Goal: Obtain resource: Download file/media

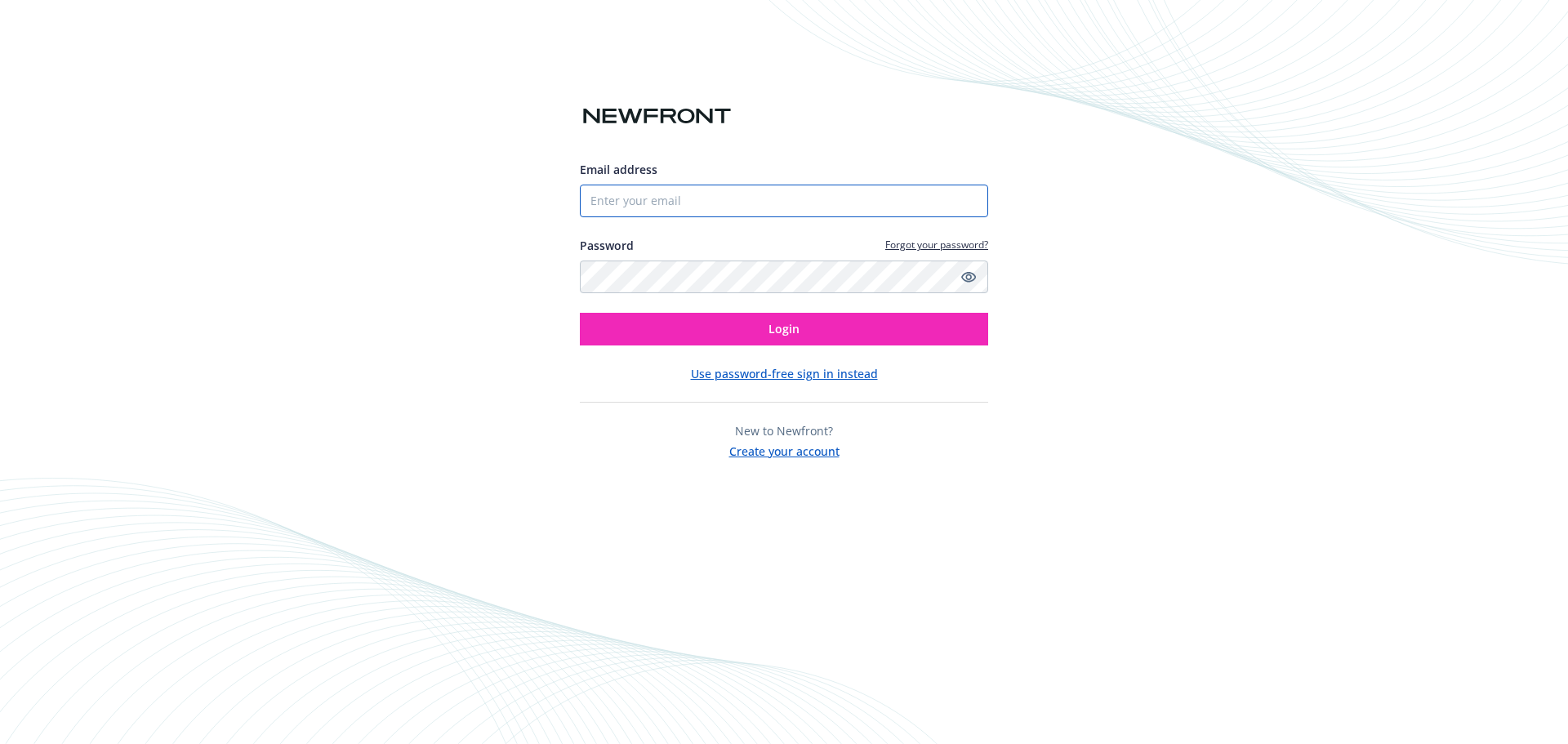
type input "[PERSON_NAME][EMAIL_ADDRESS][PERSON_NAME][DOMAIN_NAME]"
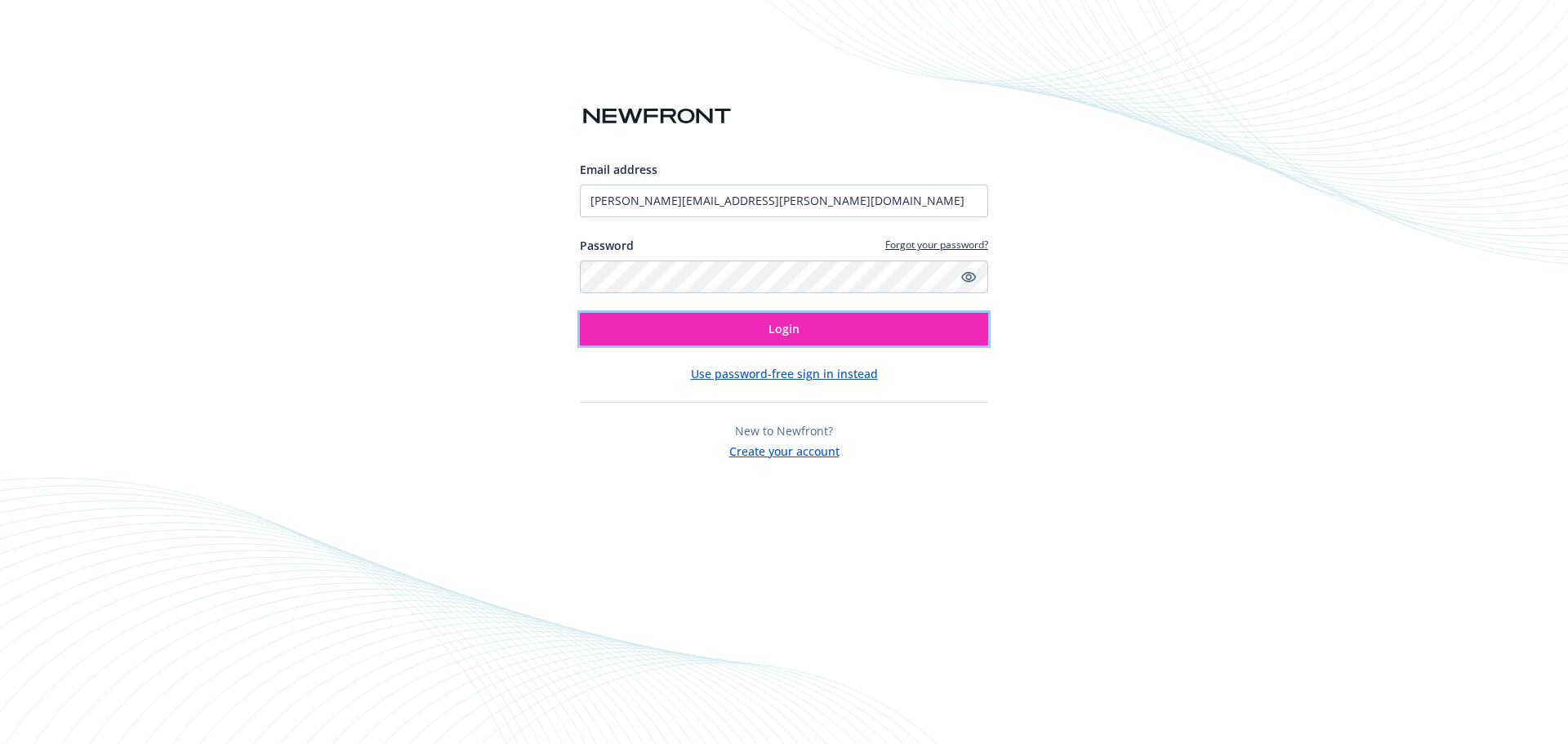
click at [781, 336] on span "Login" at bounding box center [784, 328] width 31 height 16
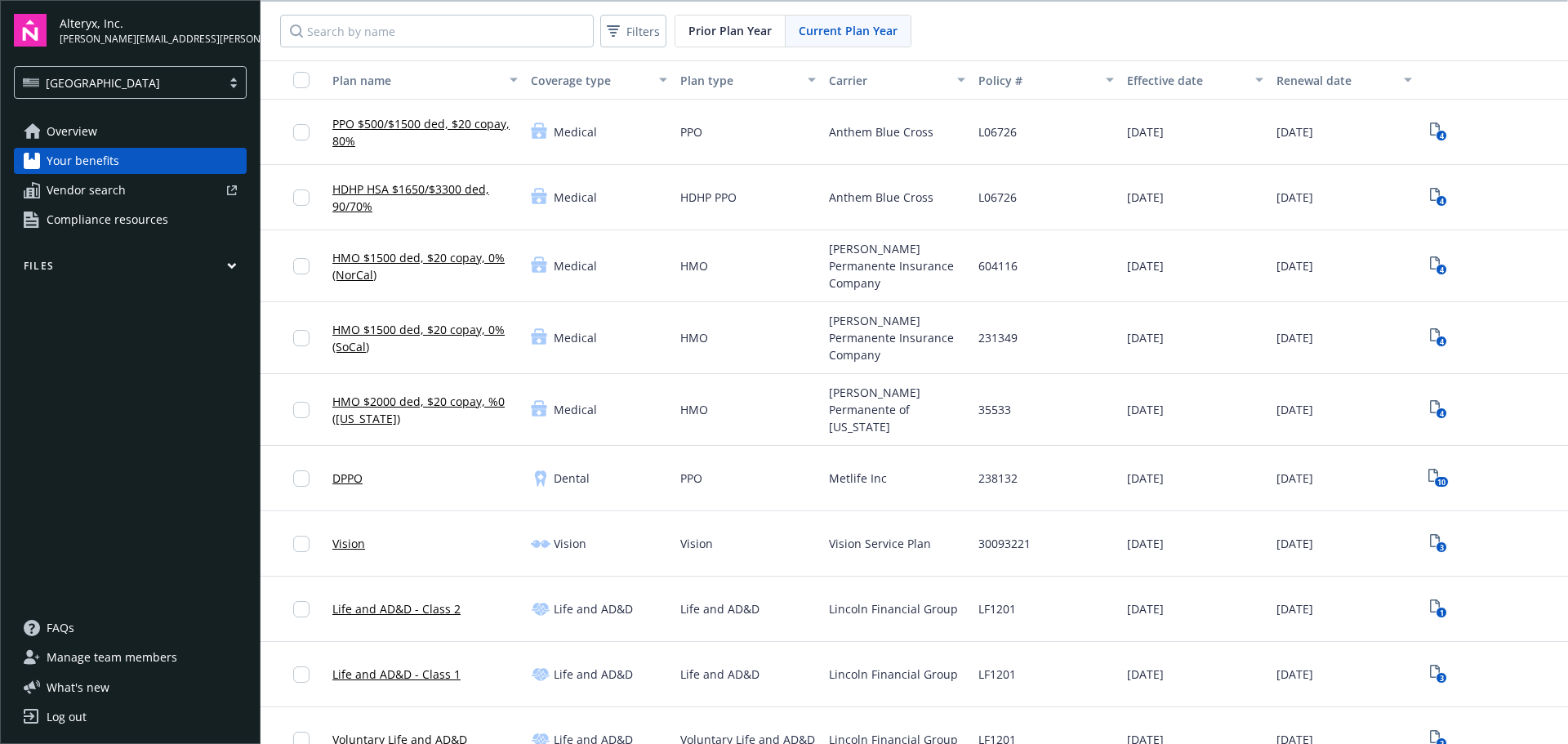
click at [116, 210] on span "Compliance resources" at bounding box center [108, 220] width 122 height 26
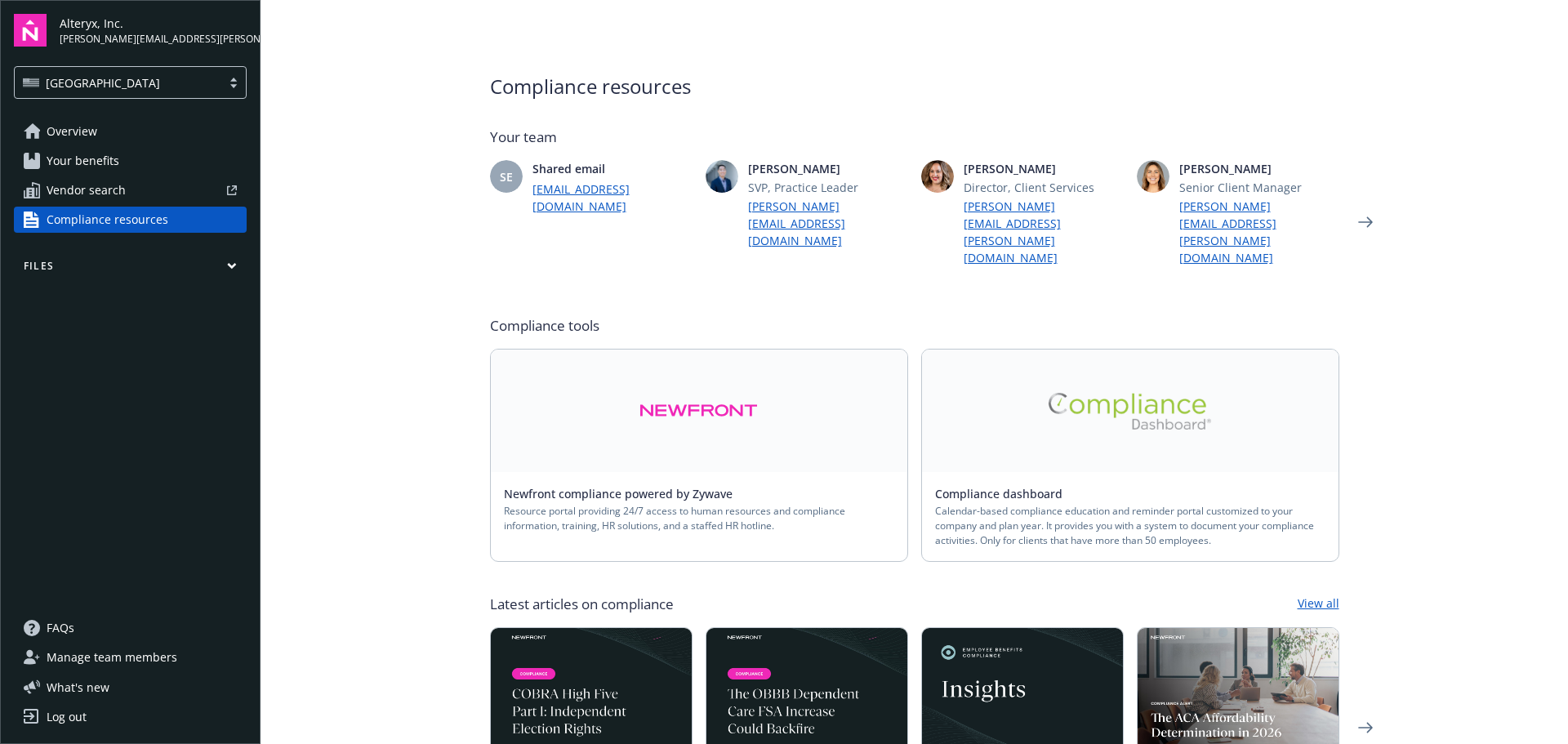
click at [43, 264] on button "Files" at bounding box center [130, 269] width 233 height 21
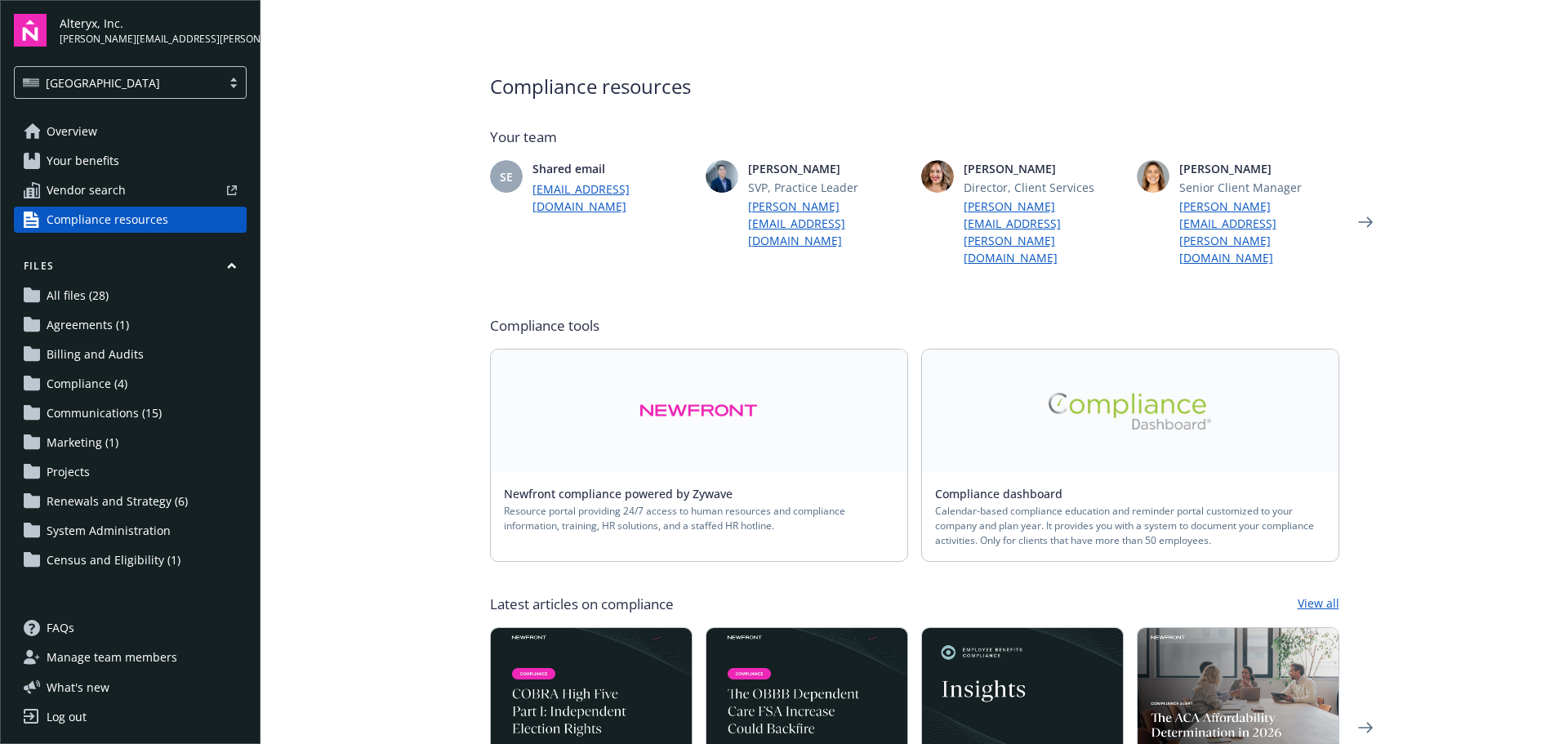
click at [108, 373] on span "Compliance (4)" at bounding box center [87, 384] width 81 height 26
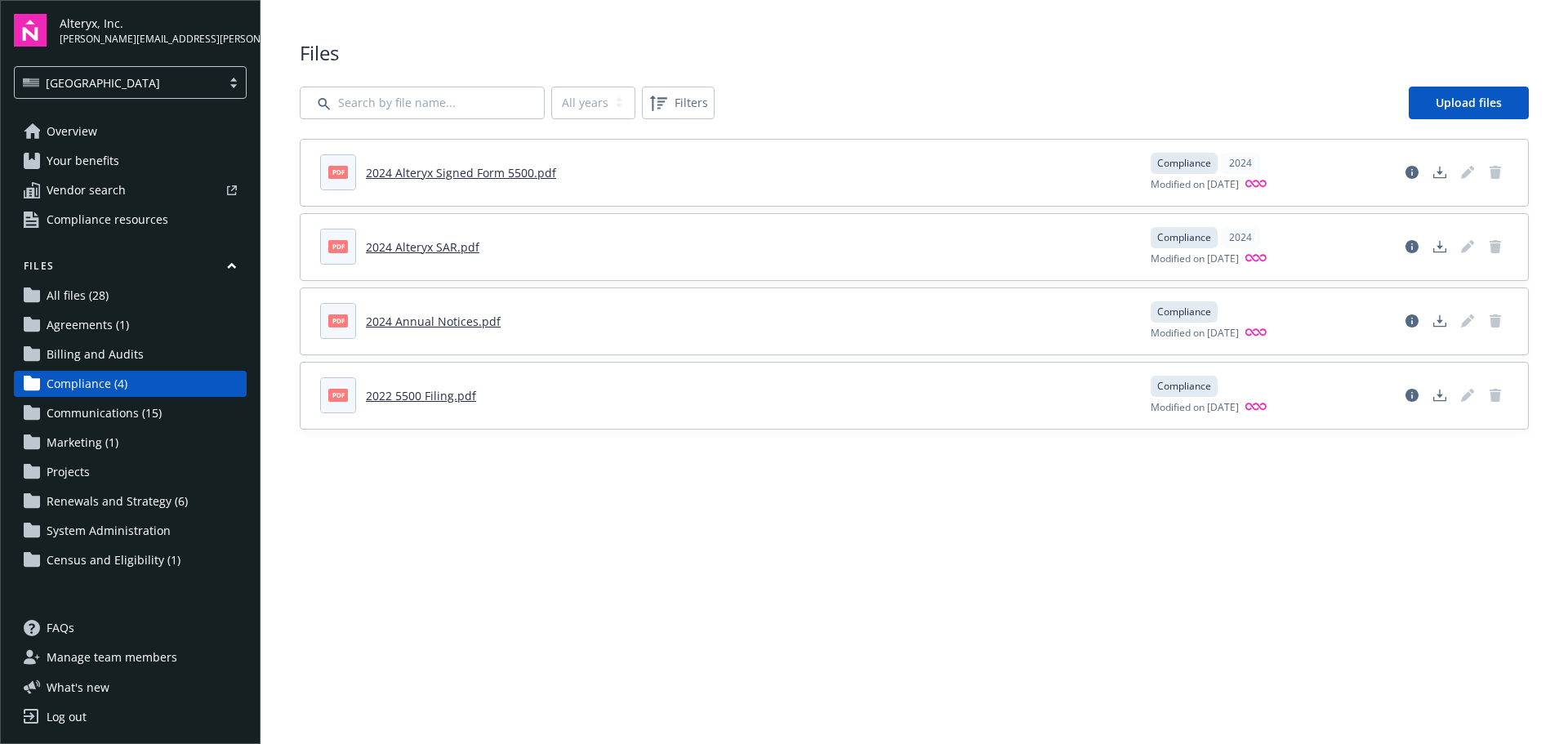
click at [428, 171] on link "2024 Alteryx Signed Form 5500.pdf" at bounding box center [461, 173] width 190 height 16
click at [130, 416] on span "Communications (15)" at bounding box center [104, 414] width 115 height 26
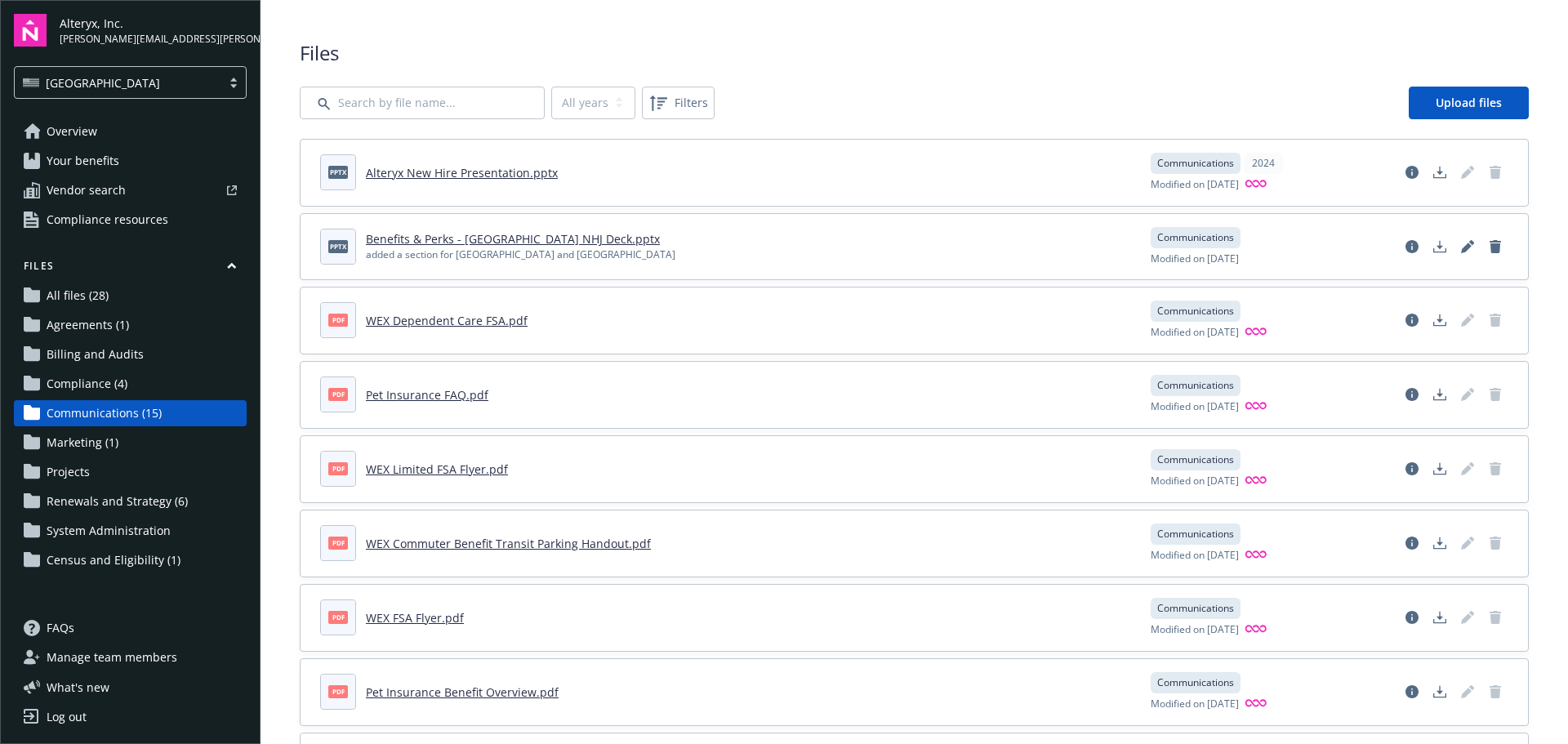
click at [83, 443] on span "Marketing (1)" at bounding box center [83, 443] width 72 height 26
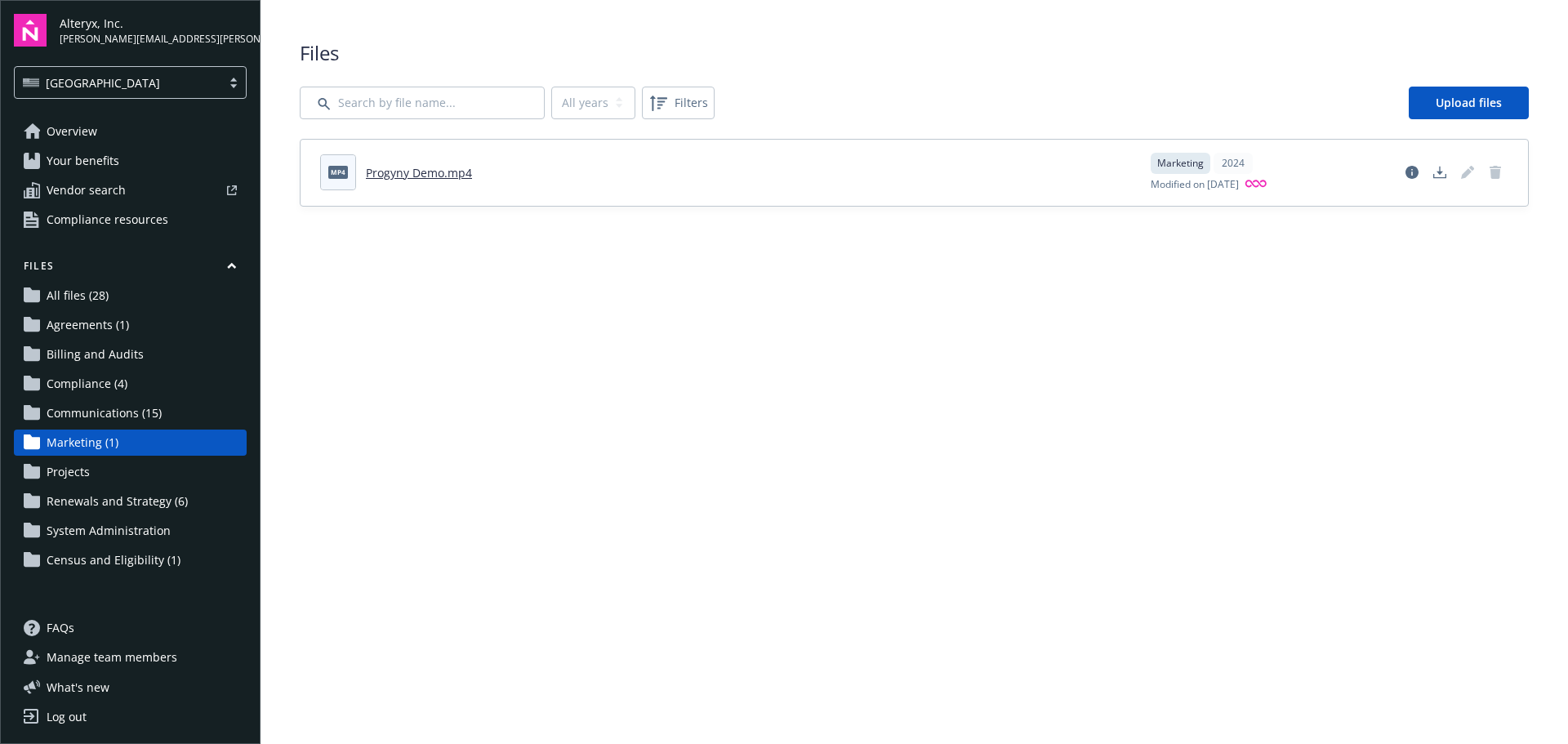
click at [80, 470] on span "Projects" at bounding box center [69, 472] width 43 height 26
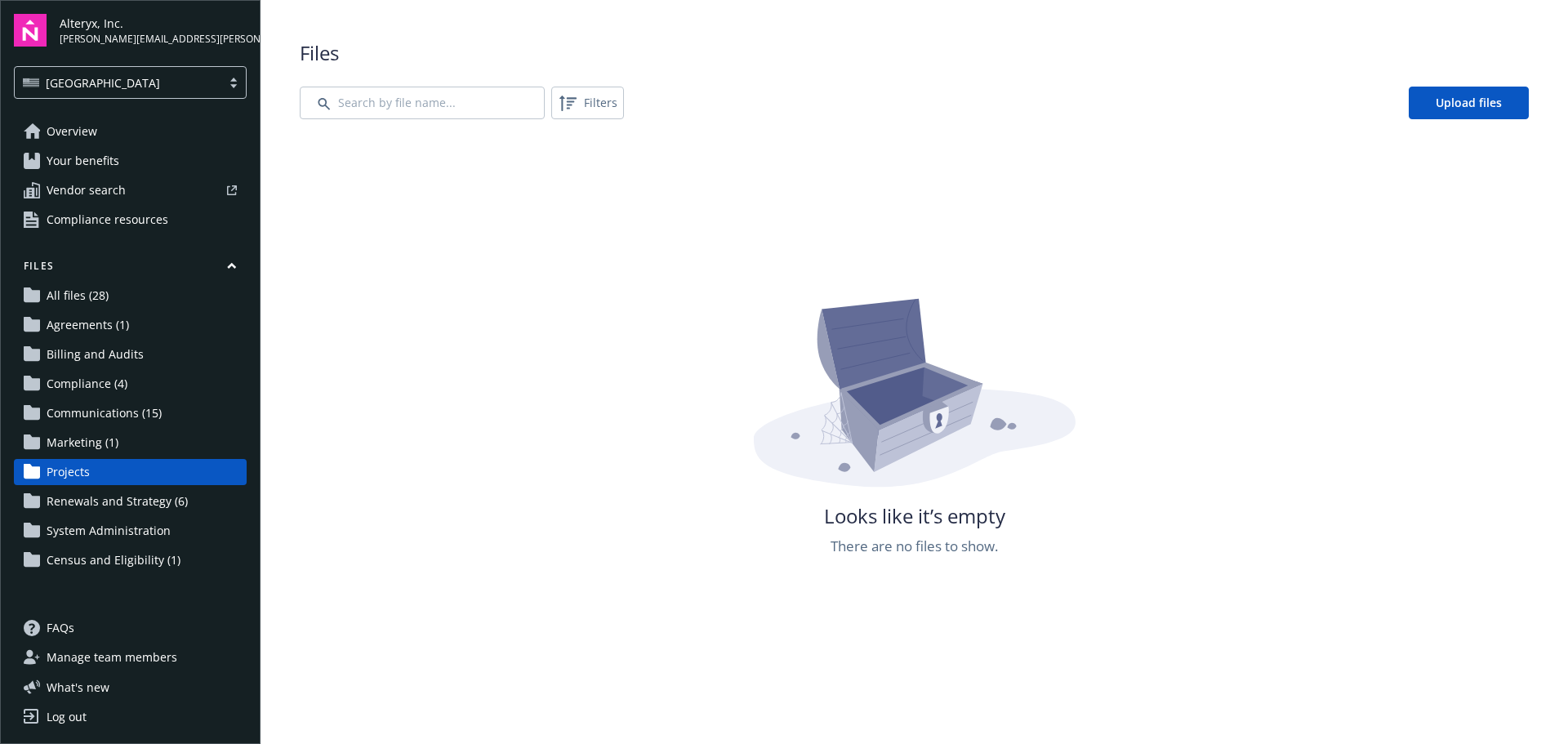
click at [117, 497] on span "Renewals and Strategy (6)" at bounding box center [117, 502] width 142 height 26
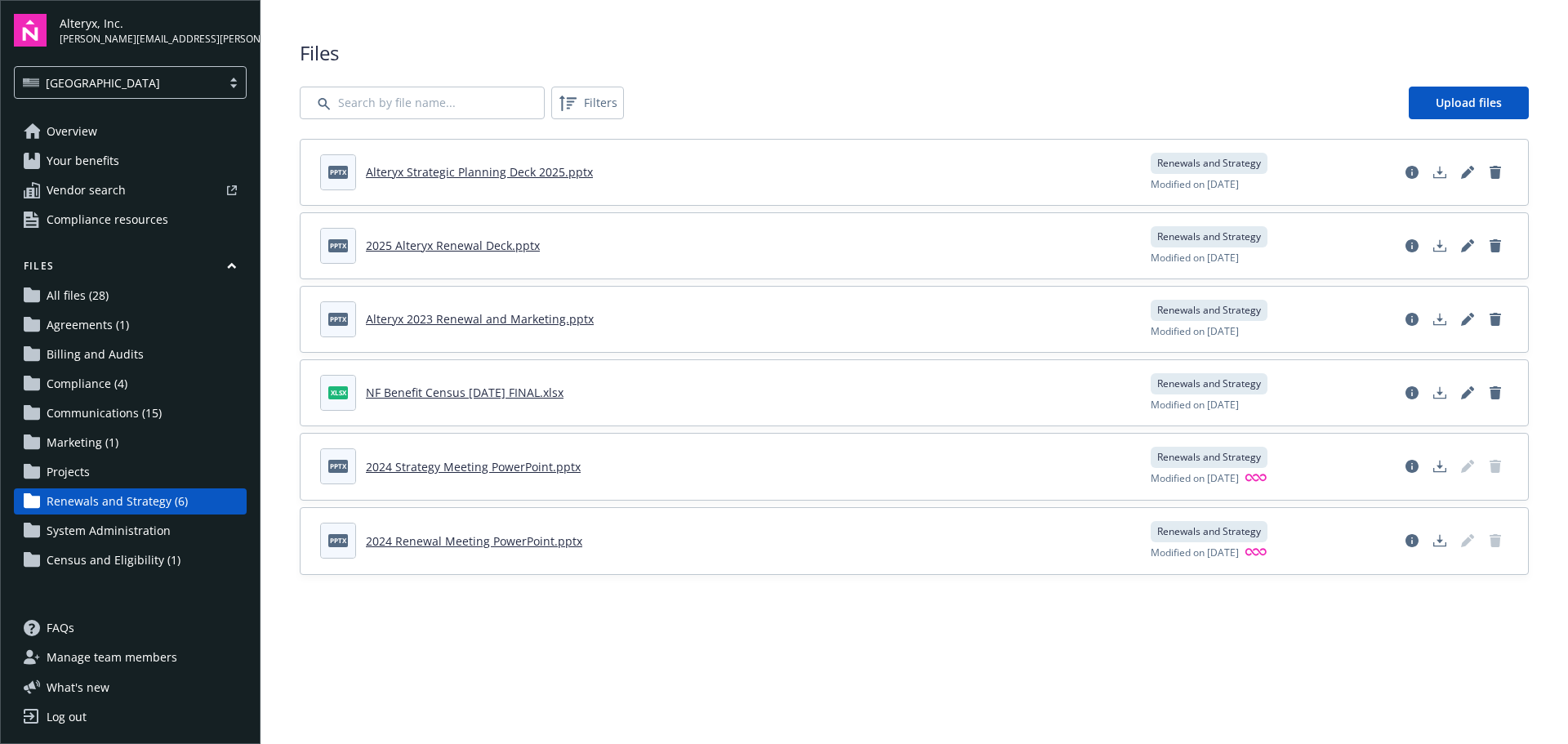
click at [160, 525] on span "System Administration" at bounding box center [109, 531] width 124 height 26
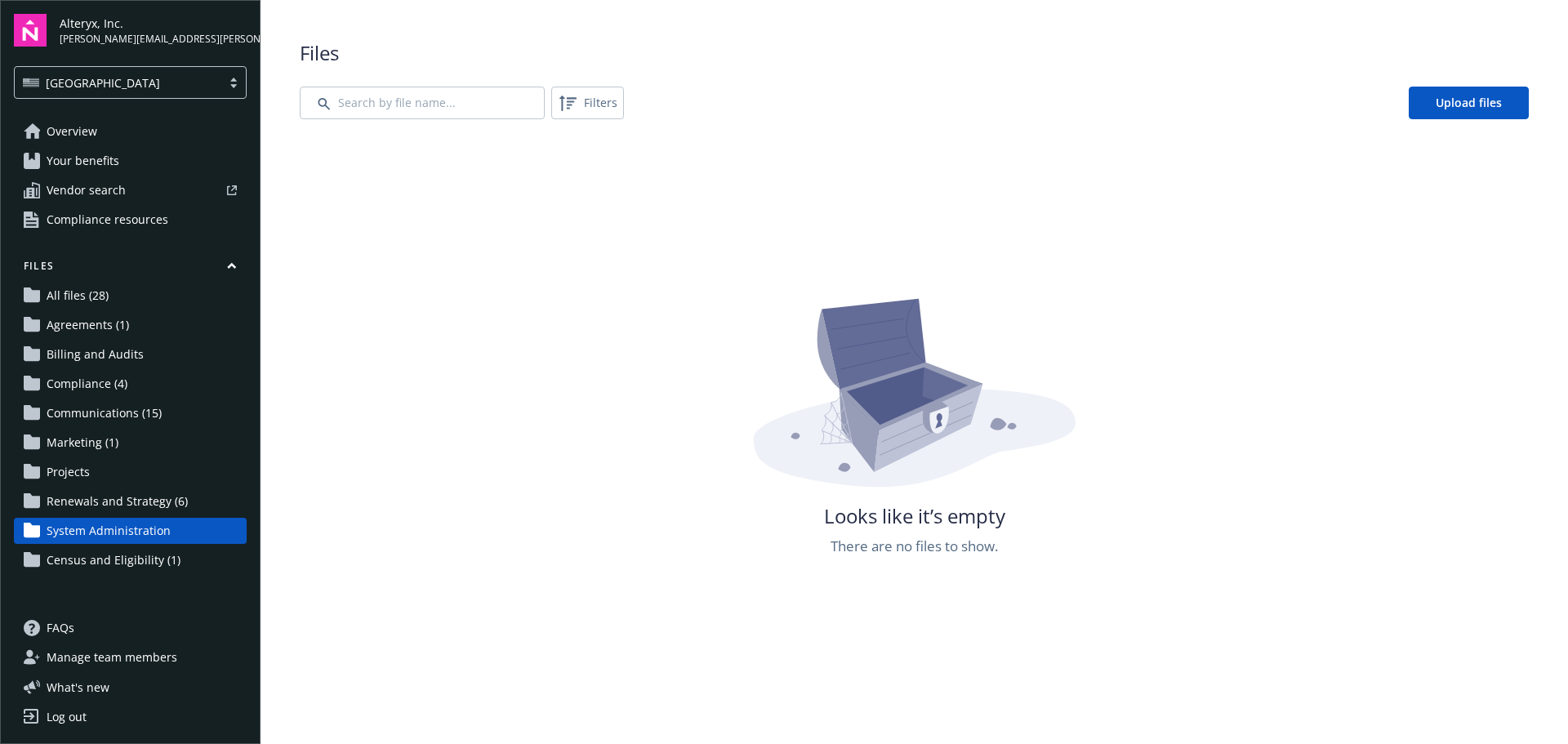
click at [69, 464] on span "Projects" at bounding box center [69, 472] width 43 height 26
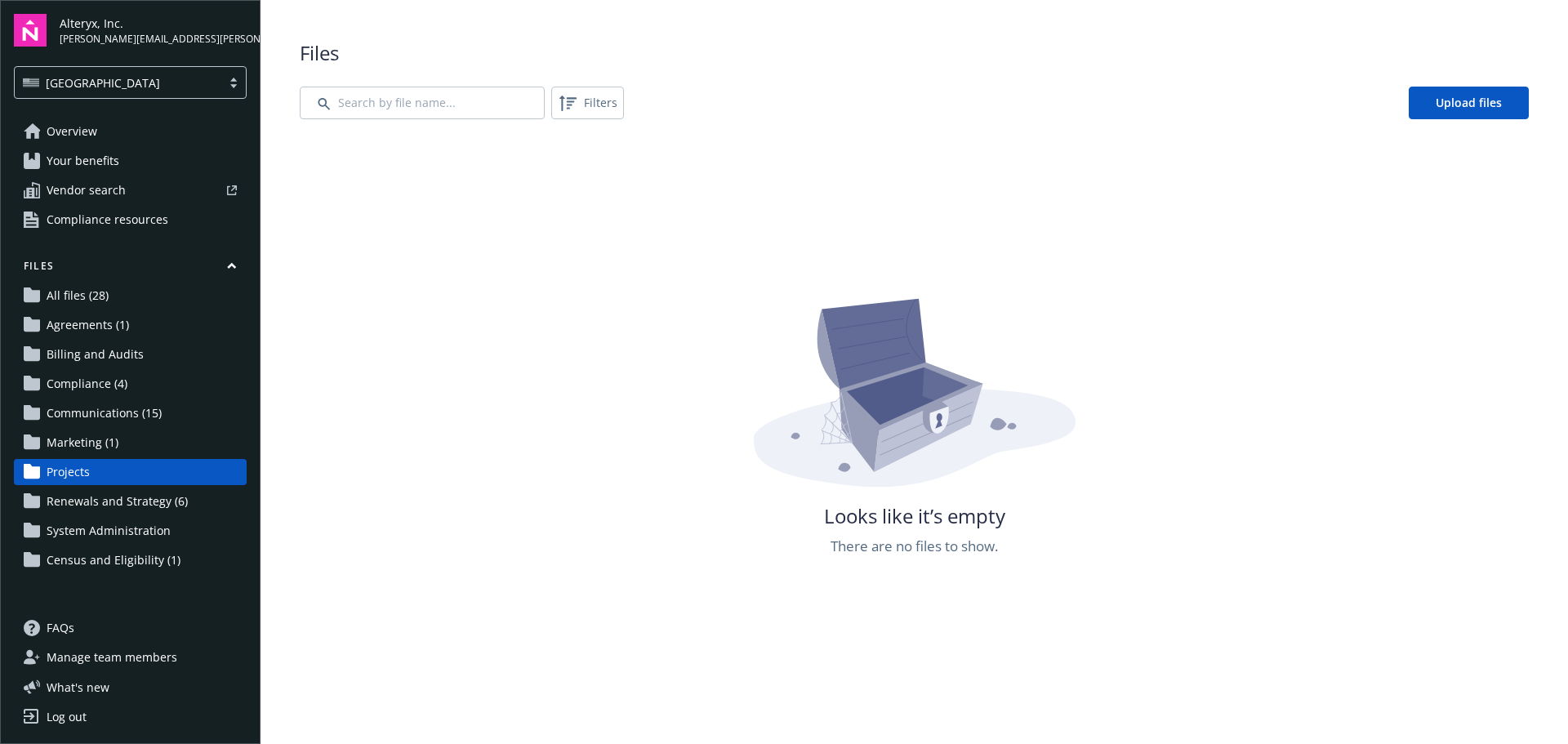
click at [78, 471] on span "Projects" at bounding box center [69, 472] width 43 height 26
click at [75, 439] on span "Marketing (1)" at bounding box center [83, 443] width 72 height 26
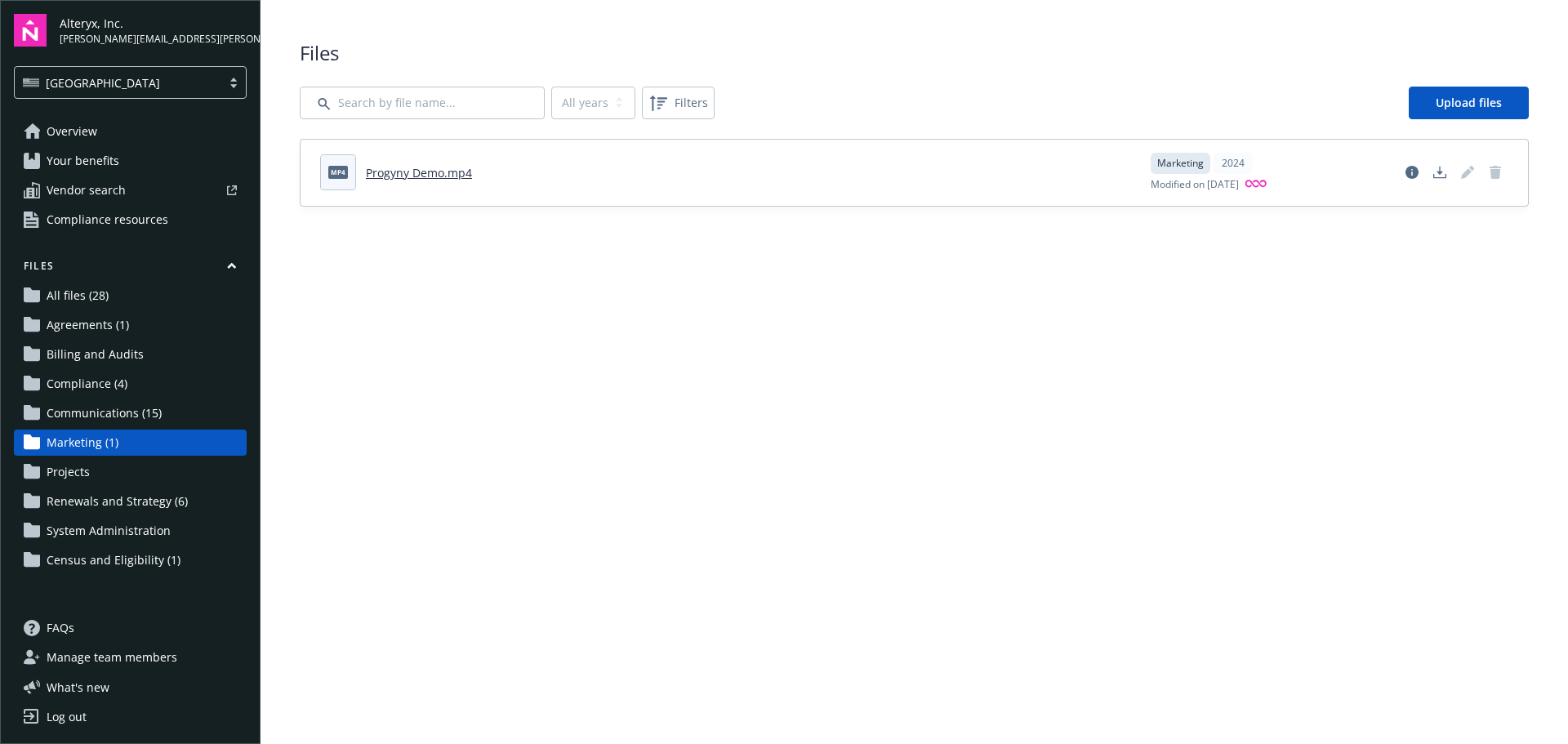
click at [97, 408] on span "Communications (15)" at bounding box center [104, 414] width 115 height 26
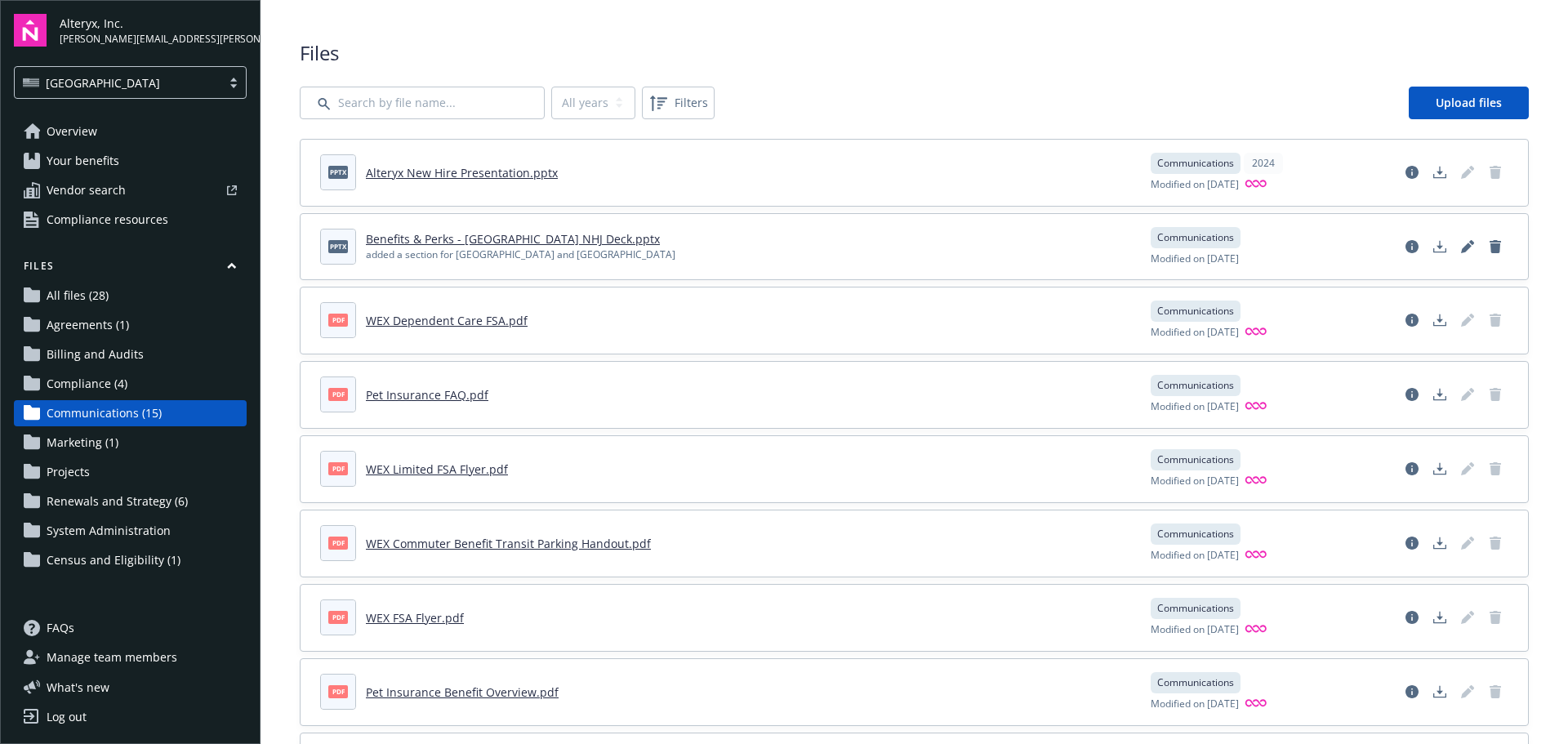
click at [96, 378] on span "Compliance (4)" at bounding box center [87, 384] width 81 height 26
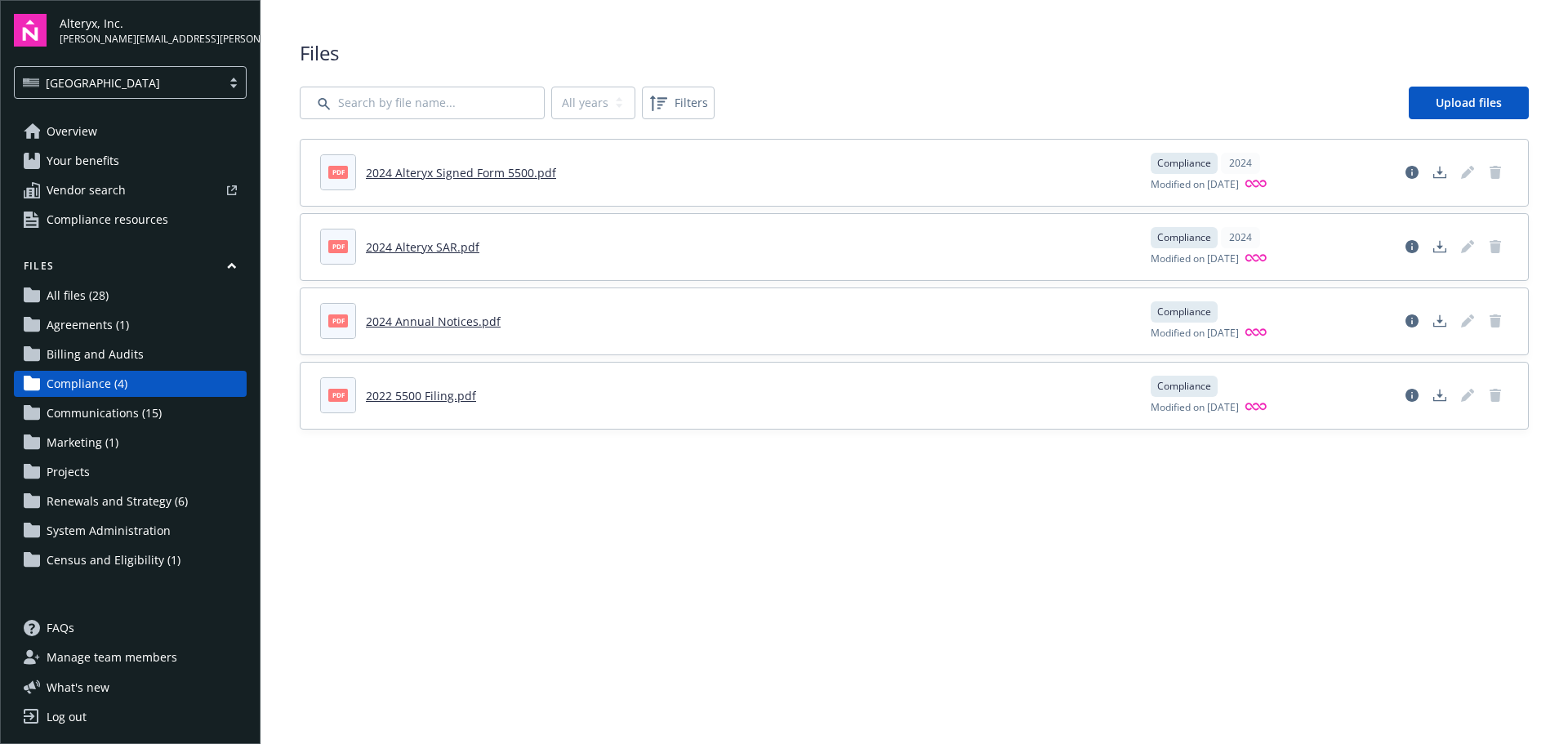
click at [94, 352] on span "Billing and Audits" at bounding box center [96, 355] width 98 height 26
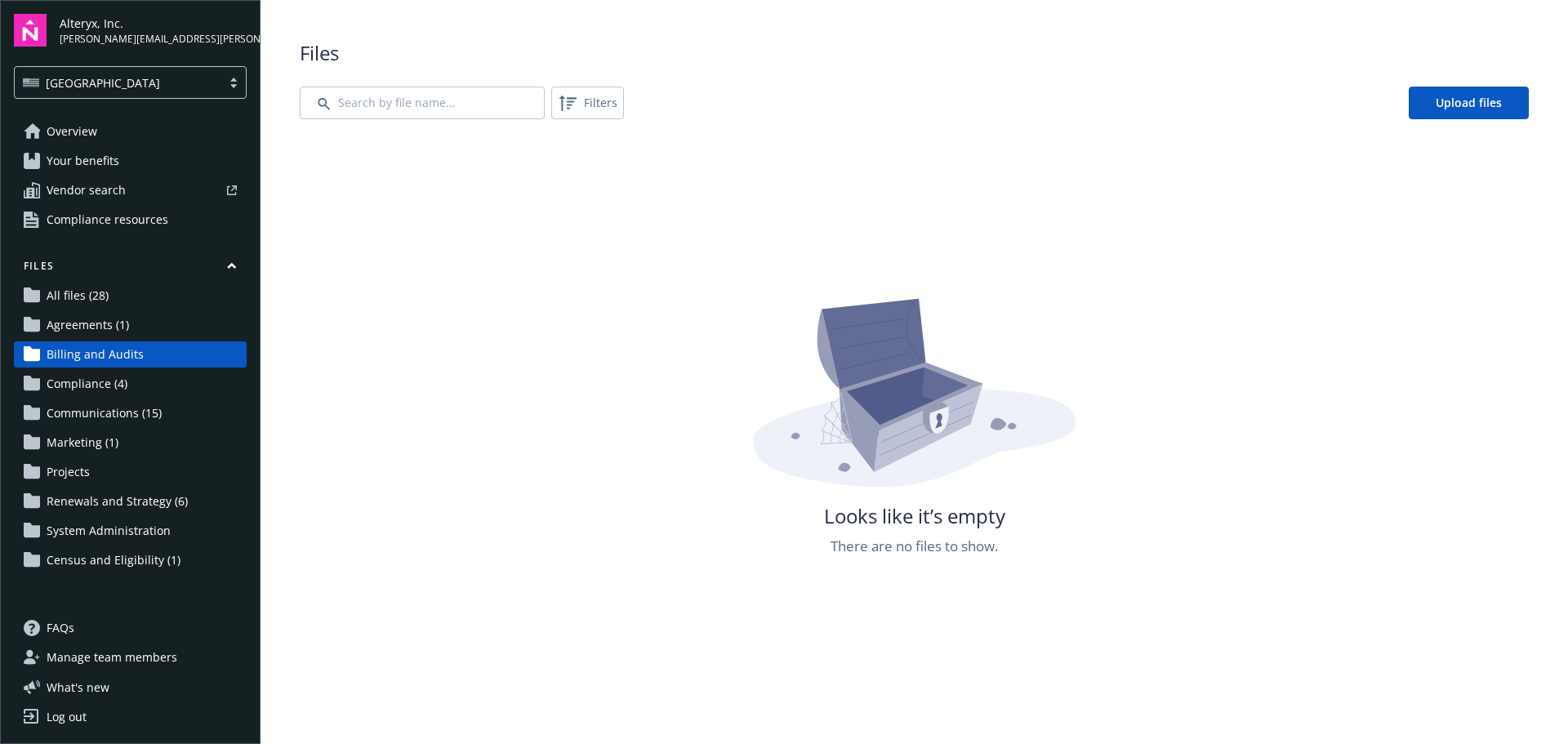
click at [98, 323] on span "Agreements (1)" at bounding box center [88, 326] width 83 height 26
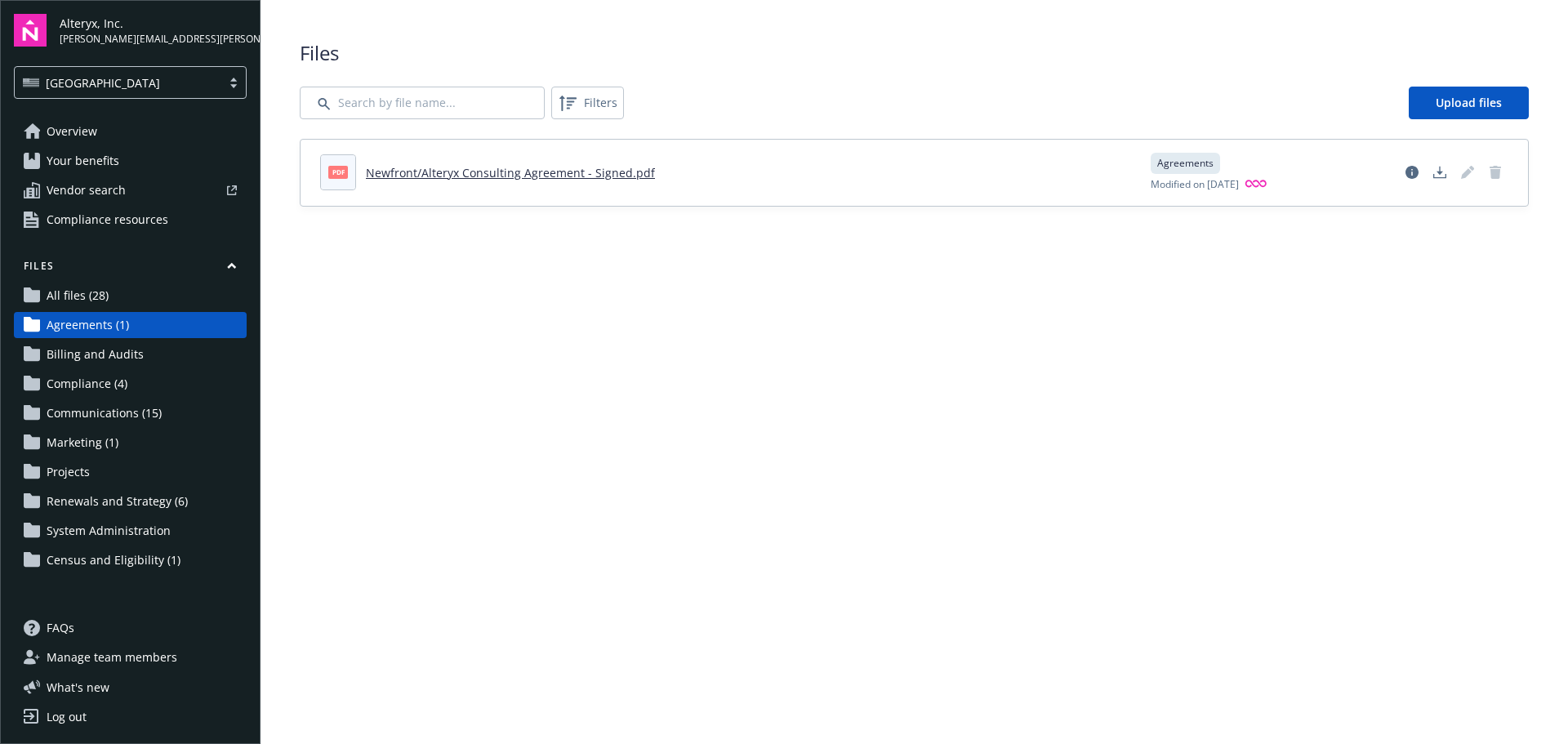
click at [438, 168] on link "Newfront/Alteryx Consulting Agreement - Signed.pdf" at bounding box center [510, 173] width 289 height 16
click at [108, 214] on span "Compliance resources" at bounding box center [108, 220] width 122 height 26
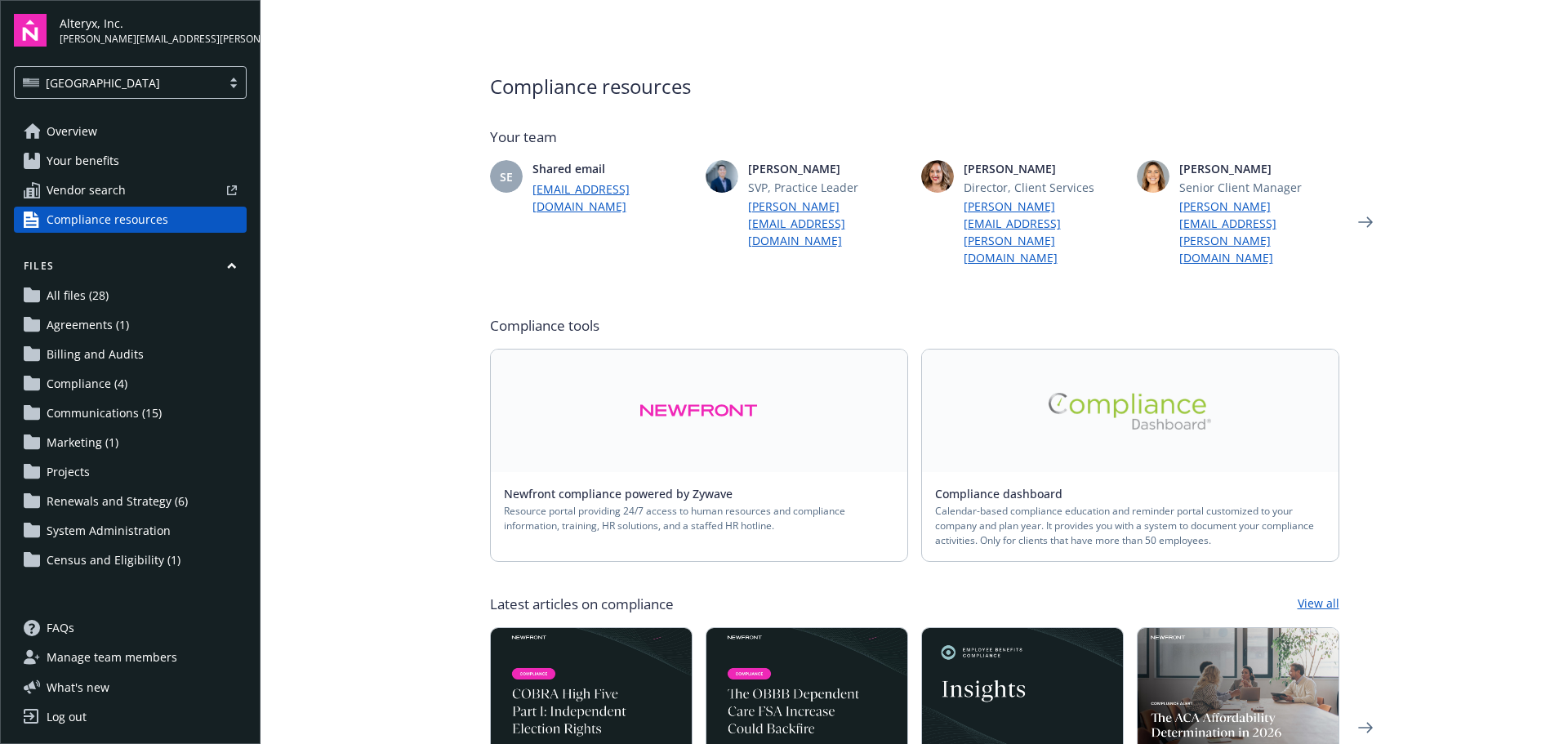
click at [1218, 350] on link at bounding box center [1131, 411] width 417 height 123
click at [1449, 107] on main "Compliance resources Your team SE Shared email [EMAIL_ADDRESS][DOMAIN_NAME] [PE…" at bounding box center [915, 372] width 1308 height 744
